Goal: Communication & Community: Answer question/provide support

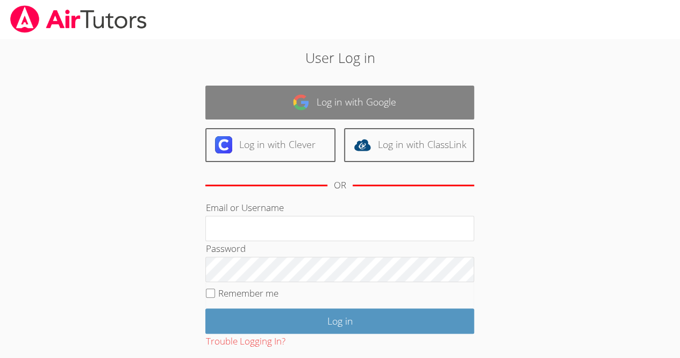
click at [415, 96] on link "Log in with Google" at bounding box center [339, 102] width 269 height 34
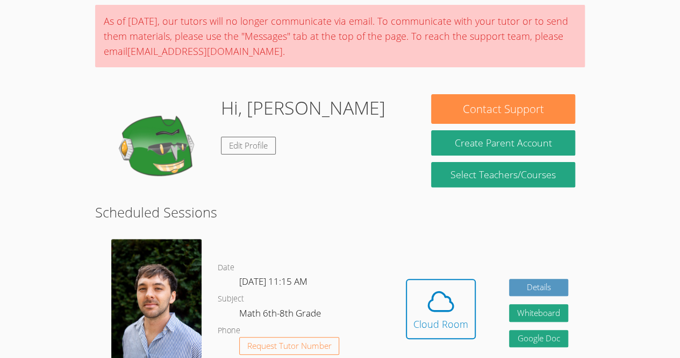
scroll to position [81, 0]
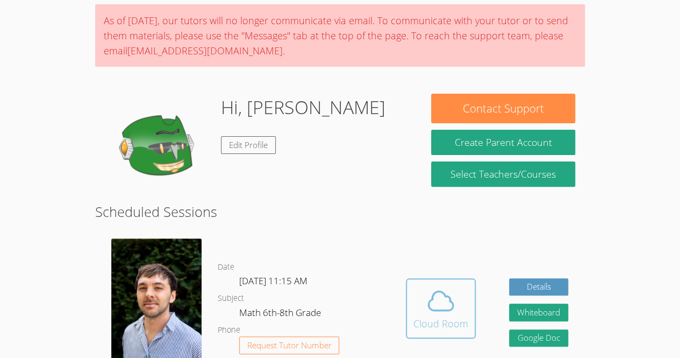
click at [424, 300] on span at bounding box center [440, 300] width 55 height 30
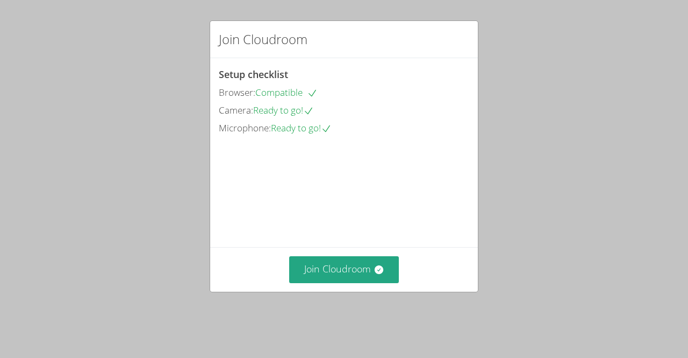
click at [344, 262] on div "Join Cloudroom" at bounding box center [344, 269] width 268 height 44
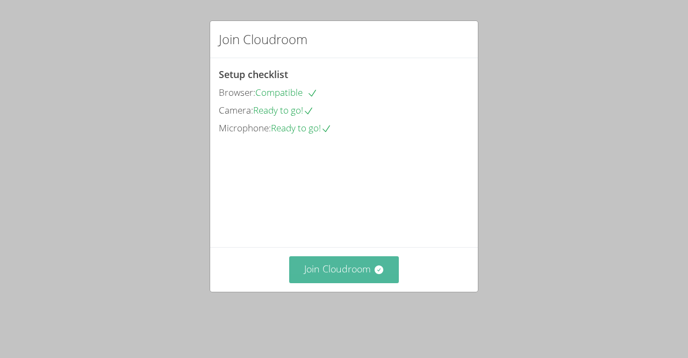
click at [351, 280] on button "Join Cloudroom" at bounding box center [344, 269] width 110 height 26
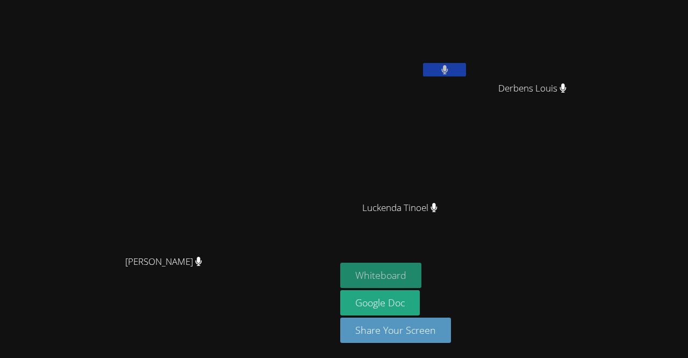
click at [421, 276] on button "Whiteboard" at bounding box center [380, 274] width 81 height 25
drag, startPoint x: 468, startPoint y: 276, endPoint x: 383, endPoint y: 121, distance: 177.1
click at [332, 121] on div "[PERSON_NAME]" at bounding box center [167, 157] width 327 height 184
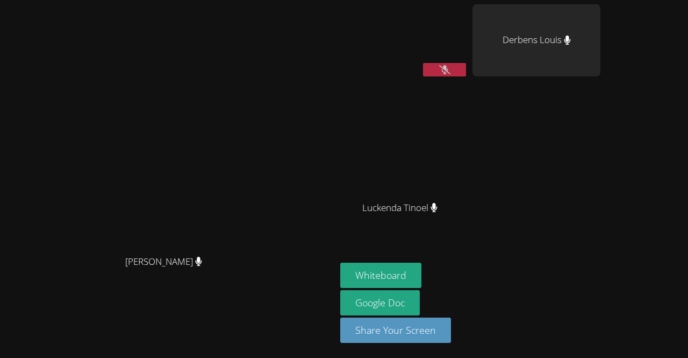
click at [466, 65] on button at bounding box center [444, 69] width 43 height 13
click at [448, 71] on icon at bounding box center [444, 69] width 7 height 9
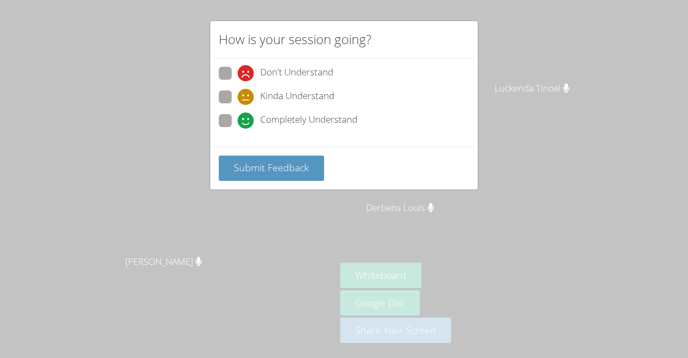
click at [238, 128] on span at bounding box center [238, 128] width 0 height 0
click at [238, 122] on input "Completely Understand" at bounding box center [242, 118] width 9 height 9
radio input "true"
click at [182, 151] on div "How is your session going? Don't Understand Kinda Understand Completely Underst…" at bounding box center [344, 179] width 688 height 358
click at [177, 155] on div "How is your session going? Don't Understand Kinda Understand Completely Underst…" at bounding box center [344, 179] width 688 height 358
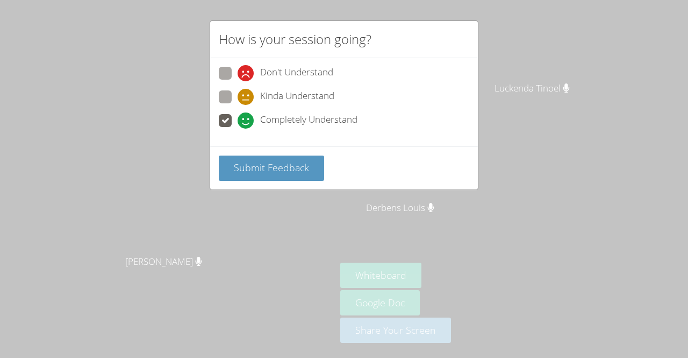
click at [174, 156] on div "How is your session going? Don't Understand Kinda Understand Completely Underst…" at bounding box center [344, 179] width 688 height 358
click at [169, 154] on div "How is your session going? Don't Understand Kinda Understand Completely Underst…" at bounding box center [344, 179] width 688 height 358
click at [177, 163] on div "How is your session going? Don't Understand Kinda Understand Completely Underst…" at bounding box center [344, 179] width 688 height 358
click at [238, 81] on span at bounding box center [238, 81] width 0 height 0
click at [238, 74] on input "Don't Understand" at bounding box center [242, 71] width 9 height 9
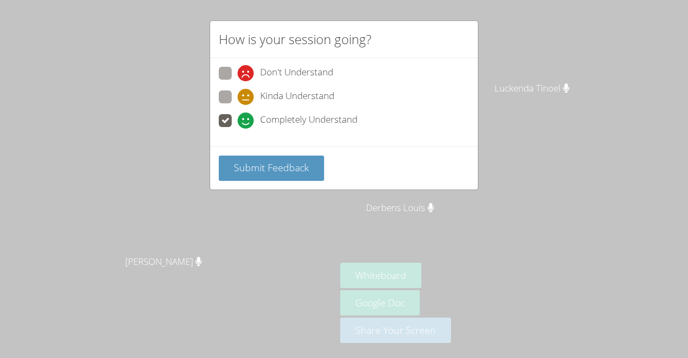
radio input "true"
click at [238, 105] on span at bounding box center [238, 105] width 0 height 0
click at [238, 96] on input "Kinda Understand" at bounding box center [242, 94] width 9 height 9
radio input "true"
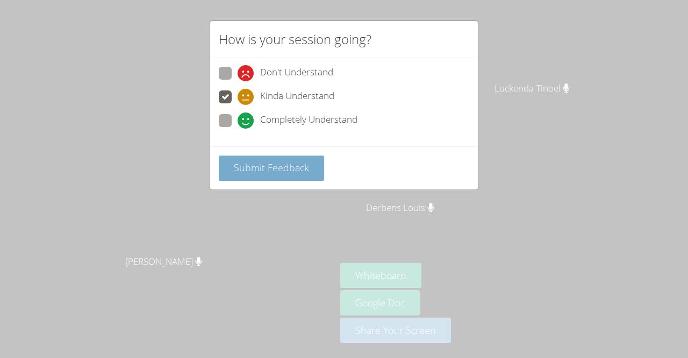
click at [263, 176] on button "Submit Feedback" at bounding box center [271, 167] width 105 height 25
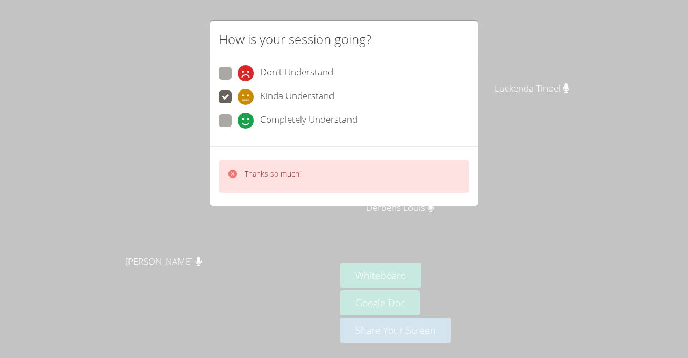
click at [233, 170] on icon at bounding box center [232, 173] width 9 height 9
click at [238, 81] on span at bounding box center [238, 81] width 0 height 0
click at [238, 74] on input "Don't Understand" at bounding box center [242, 71] width 9 height 9
radio input "true"
click at [269, 168] on p "Thanks so much!" at bounding box center [273, 173] width 56 height 11
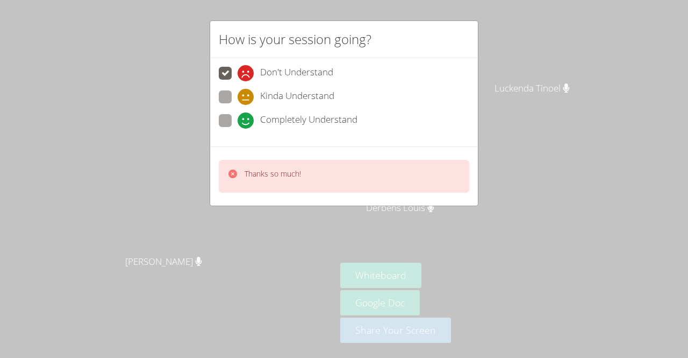
click at [270, 169] on p "Thanks so much!" at bounding box center [273, 173] width 56 height 11
click at [90, 173] on video at bounding box center [168, 157] width 161 height 184
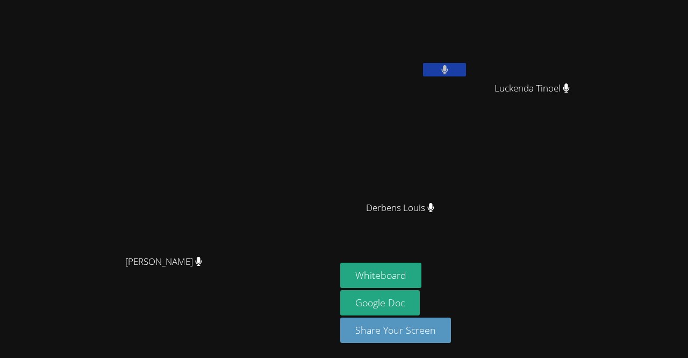
click at [100, 174] on video at bounding box center [168, 157] width 161 height 184
